Goal: Find specific page/section: Find specific page/section

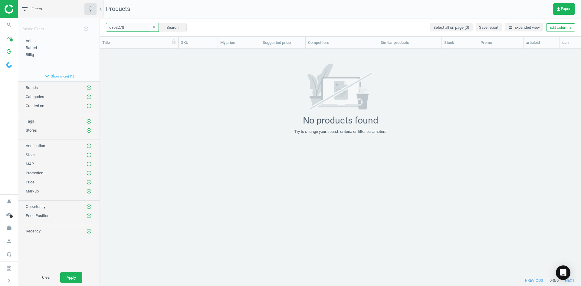
scroll to position [217, 477]
click at [5, 23] on icon "search" at bounding box center [8, 24] width 11 height 11
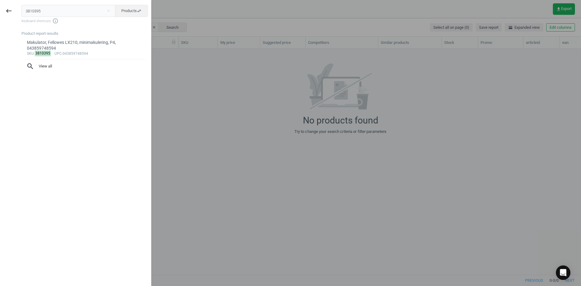
drag, startPoint x: 75, startPoint y: 13, endPoint x: 0, endPoint y: 10, distance: 75.1
click at [2, 11] on div "keyboard_backspace 3810395 close Products swap_horiz Keyboard shortcuts info_ou…" at bounding box center [75, 144] width 151 height 286
type input "9450312"
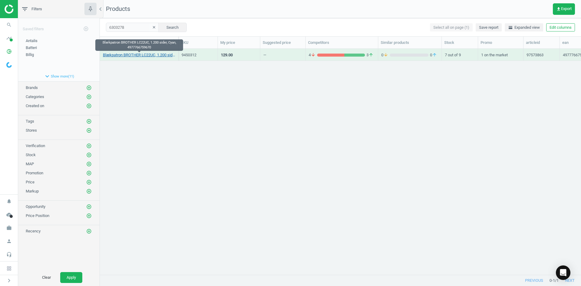
click at [144, 56] on link "Blækpatron BROTHER LC22UC, 1.200 sider, Cyan, 4977766759670" at bounding box center [139, 54] width 72 height 5
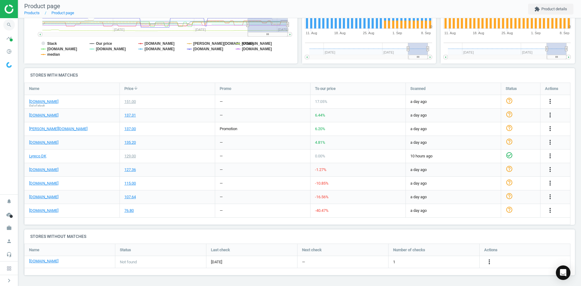
click at [10, 26] on icon "search" at bounding box center [8, 24] width 11 height 11
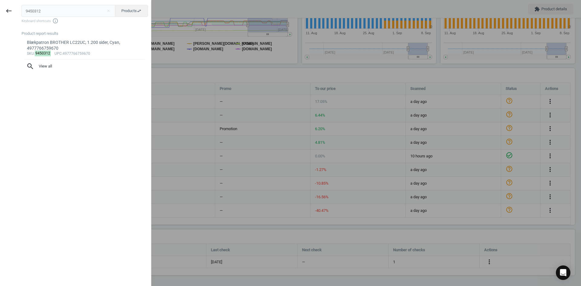
drag, startPoint x: 37, startPoint y: 12, endPoint x: 0, endPoint y: 13, distance: 37.2
click at [0, 13] on div "keyboard_backspace 9450312 close Products swap_horiz Keyboard shortcuts info_ou…" at bounding box center [75, 144] width 151 height 286
type input "4055233"
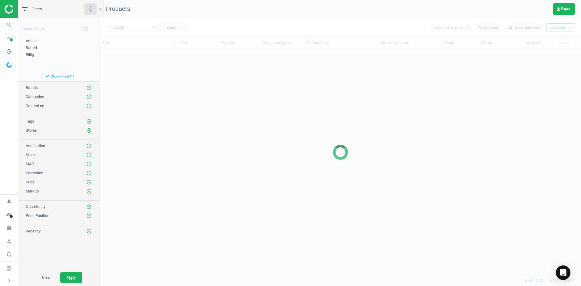
scroll to position [217, 477]
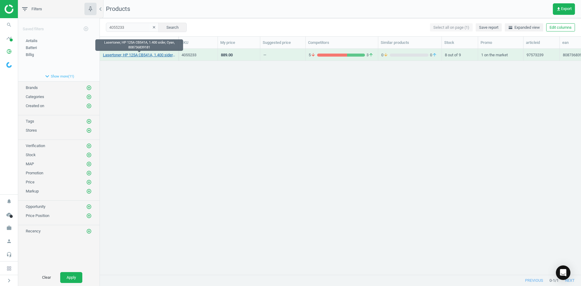
click at [144, 56] on link "Lasertoner, HP 125A CB541A, 1.400 sider, Cyan, 808736839181" at bounding box center [139, 54] width 72 height 5
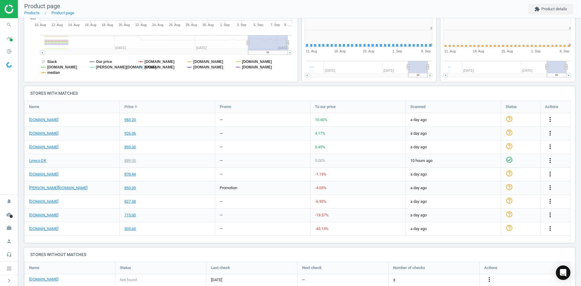
scroll to position [155, 0]
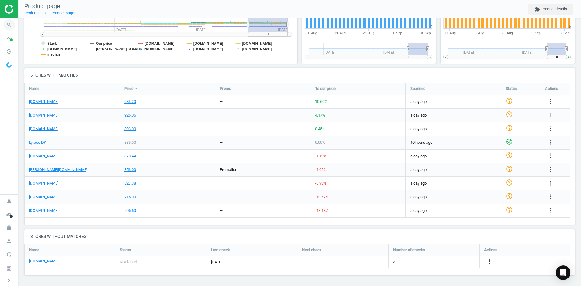
click at [9, 22] on icon "search" at bounding box center [8, 24] width 11 height 11
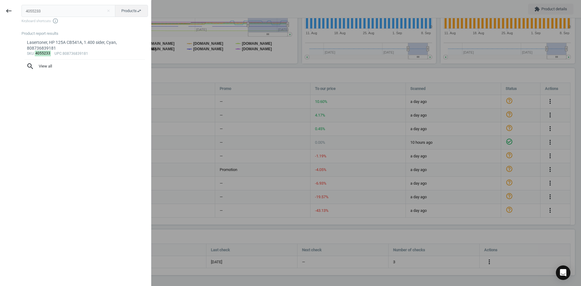
drag, startPoint x: 22, startPoint y: 15, endPoint x: 0, endPoint y: 17, distance: 21.9
click at [5, 15] on div "keyboard_backspace 4055233 close Products swap_horiz Keyboard shortcuts info_ou…" at bounding box center [75, 144] width 151 height 286
type input "15686339"
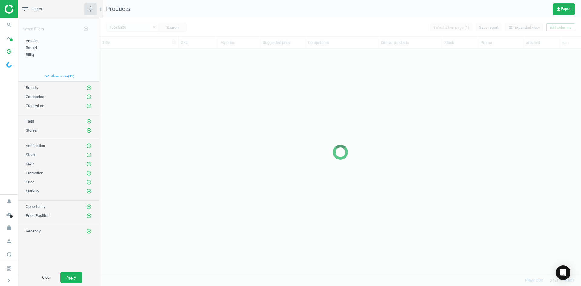
scroll to position [217, 477]
click at [159, 97] on div at bounding box center [340, 152] width 481 height 268
click at [160, 96] on div at bounding box center [340, 152] width 481 height 268
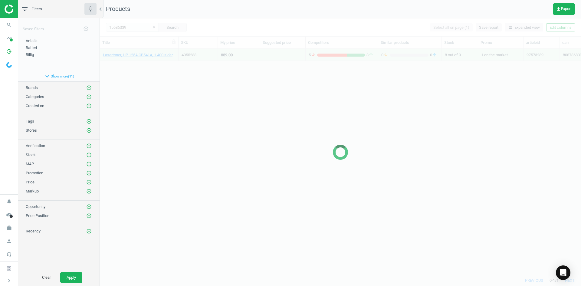
click at [160, 96] on div at bounding box center [340, 152] width 481 height 268
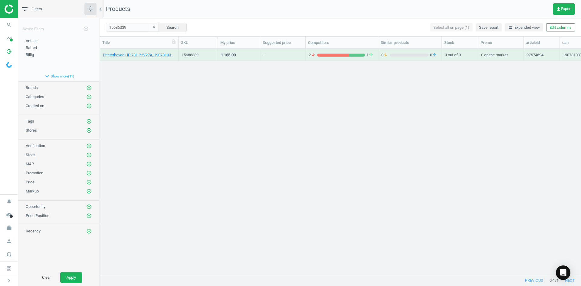
click at [158, 52] on div "Printerhoved HP 731 P2V27A, 190781037712" at bounding box center [139, 54] width 72 height 11
click at [155, 55] on link "Printerhoved HP 731 P2V27A, 190781037712" at bounding box center [139, 54] width 72 height 5
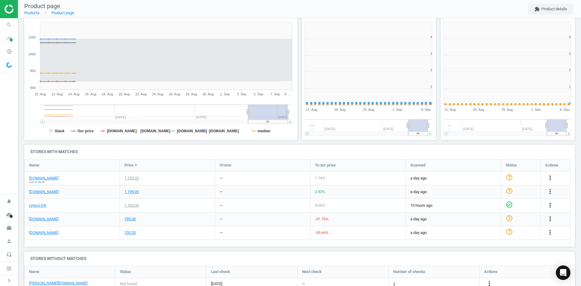
scroll to position [130, 280]
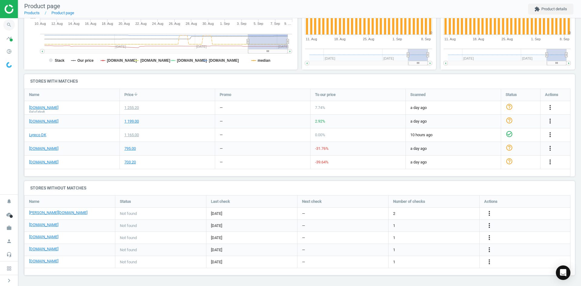
click at [13, 26] on icon "search" at bounding box center [8, 24] width 11 height 11
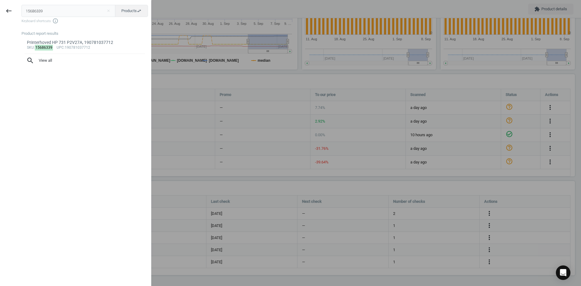
drag, startPoint x: 63, startPoint y: 15, endPoint x: 0, endPoint y: 6, distance: 63.5
click at [0, 7] on div "keyboard_backspace 15686339 close Products swap_horiz Keyboard shortcuts info_o…" at bounding box center [75, 144] width 151 height 286
type input "10259739"
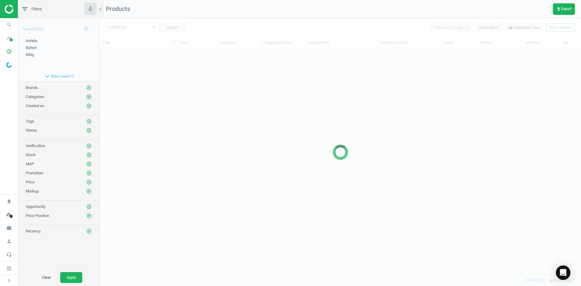
scroll to position [217, 477]
click at [181, 109] on div at bounding box center [340, 152] width 481 height 268
click at [182, 108] on div at bounding box center [340, 152] width 481 height 268
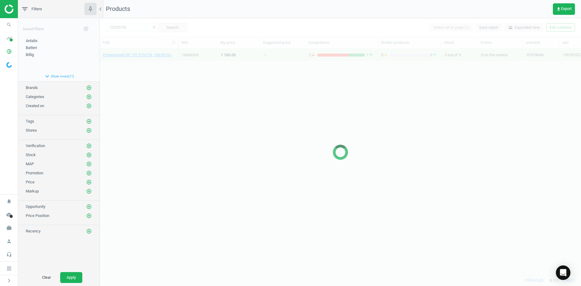
click at [147, 77] on div at bounding box center [340, 152] width 481 height 268
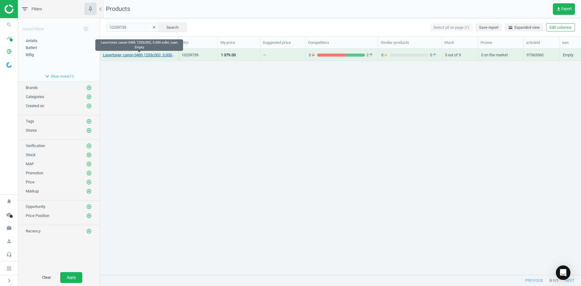
click at [139, 56] on link "Lasertoner, canon 046h 1253c002, 5.000 sider, cyan, Empty" at bounding box center [139, 54] width 72 height 5
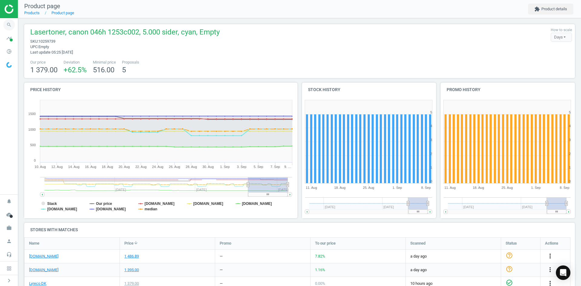
click at [11, 22] on icon "search" at bounding box center [8, 24] width 11 height 11
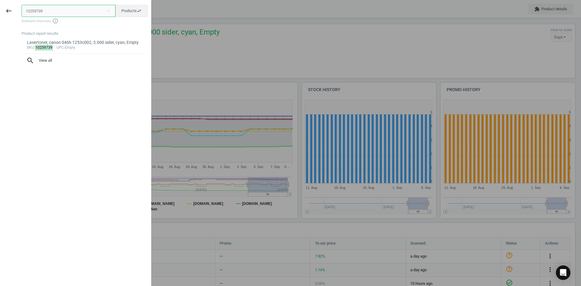
drag, startPoint x: 44, startPoint y: 14, endPoint x: 0, endPoint y: 5, distance: 44.9
click at [0, 7] on div "keyboard_backspace 10259739 close Products swap_horiz Keyboard shortcuts info_o…" at bounding box center [75, 144] width 151 height 286
paste input "609025"
type input "6090259"
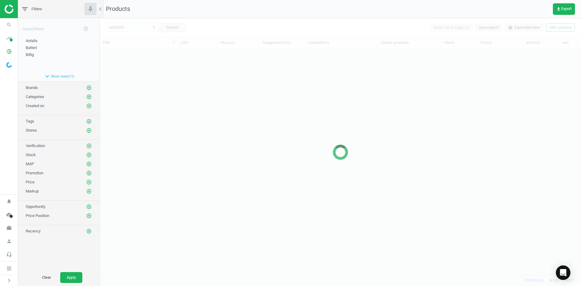
scroll to position [217, 477]
click at [180, 95] on div at bounding box center [340, 152] width 481 height 268
click at [167, 85] on div at bounding box center [340, 152] width 481 height 268
click at [165, 84] on div at bounding box center [340, 152] width 481 height 268
drag, startPoint x: 164, startPoint y: 84, endPoint x: 161, endPoint y: 82, distance: 3.9
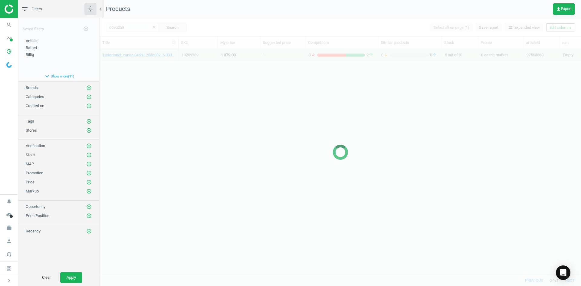
click at [164, 84] on div at bounding box center [340, 152] width 481 height 268
click at [158, 79] on div at bounding box center [340, 152] width 481 height 268
click at [140, 65] on div at bounding box center [340, 152] width 481 height 268
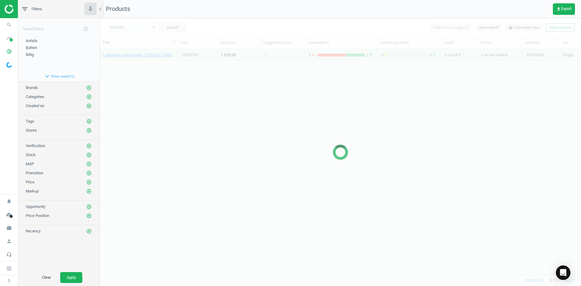
click at [140, 65] on div "Lasertoner, canon 046h 1253c002, 5.000 sider, cyan, Empty 10259739 1 379.00 — 3…" at bounding box center [340, 159] width 481 height 221
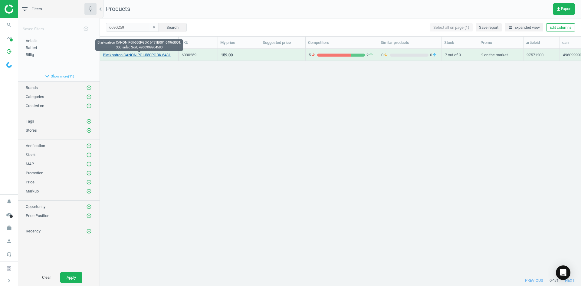
click at [137, 55] on link "Blækpatron CANON PGI-550PGBK 6431B001 6496B001, 300 sider, Sort, 4960999904580" at bounding box center [139, 54] width 72 height 5
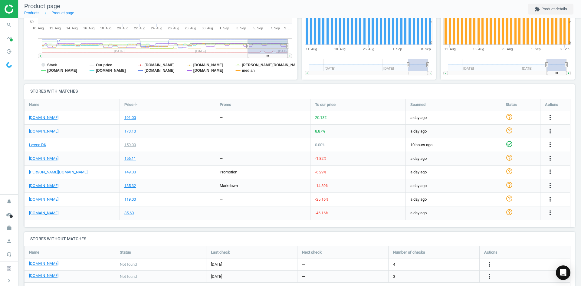
scroll to position [153, 0]
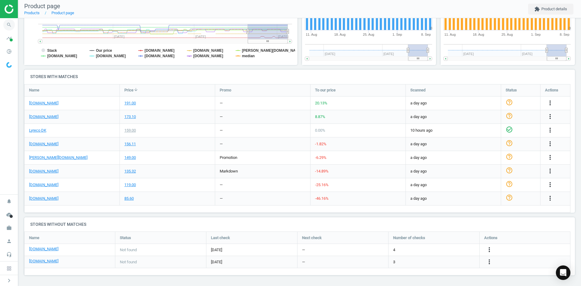
click at [5, 21] on icon "search" at bounding box center [8, 24] width 11 height 11
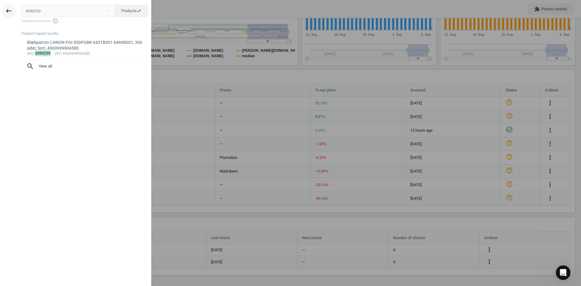
drag, startPoint x: 60, startPoint y: 13, endPoint x: 12, endPoint y: 8, distance: 47.7
click at [15, 9] on div "keyboard_backspace 6090259 close Products swap_horiz Keyboard shortcuts info_ou…" at bounding box center [75, 144] width 151 height 286
type input "163775"
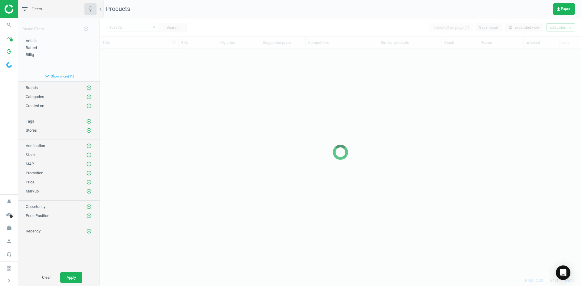
scroll to position [217, 477]
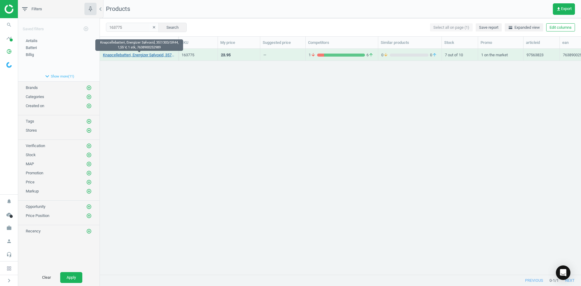
click at [149, 57] on link "Knapcellebatteri, Energizer Sølvoxid, 357/303/SR44, 1,55 V, 1 stk, 7638900252989" at bounding box center [139, 54] width 72 height 5
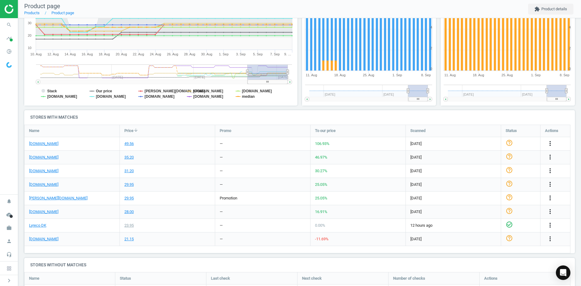
scroll to position [121, 0]
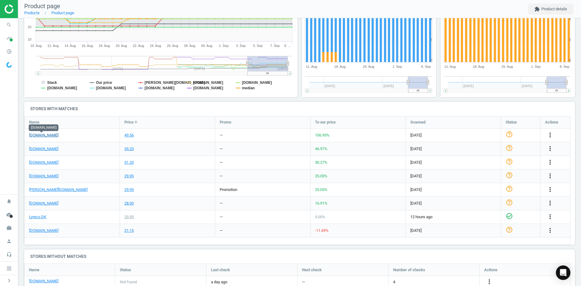
click at [46, 135] on link "[DOMAIN_NAME]" at bounding box center [43, 135] width 29 height 5
